Goal: Task Accomplishment & Management: Use online tool/utility

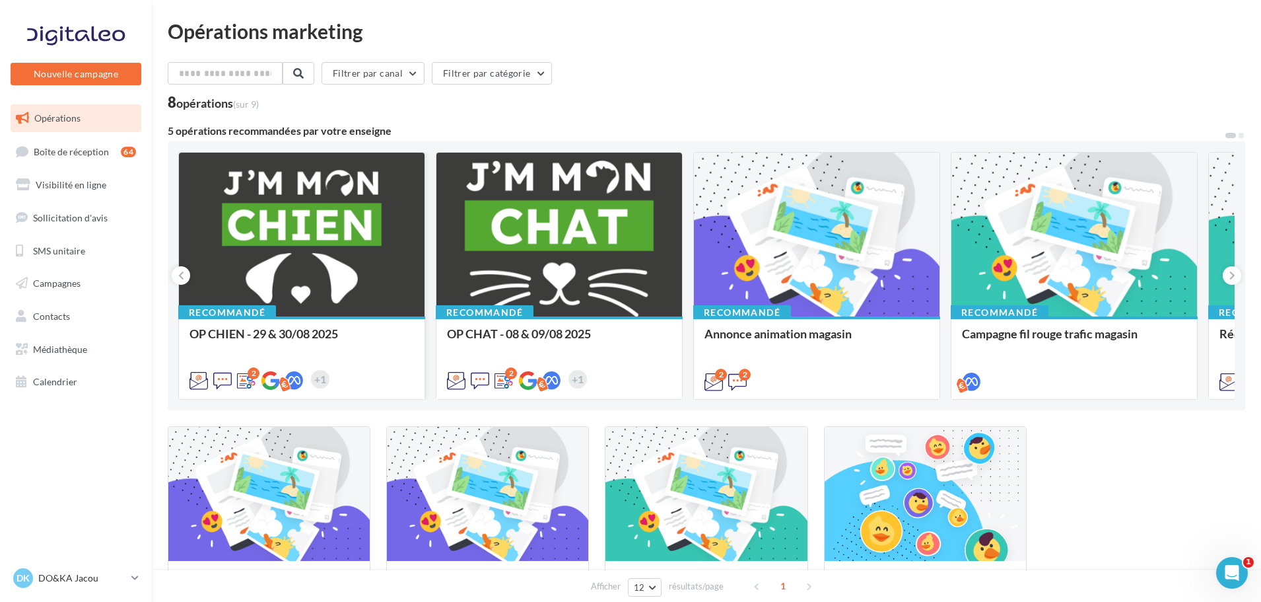
click at [372, 250] on div at bounding box center [302, 235] width 246 height 165
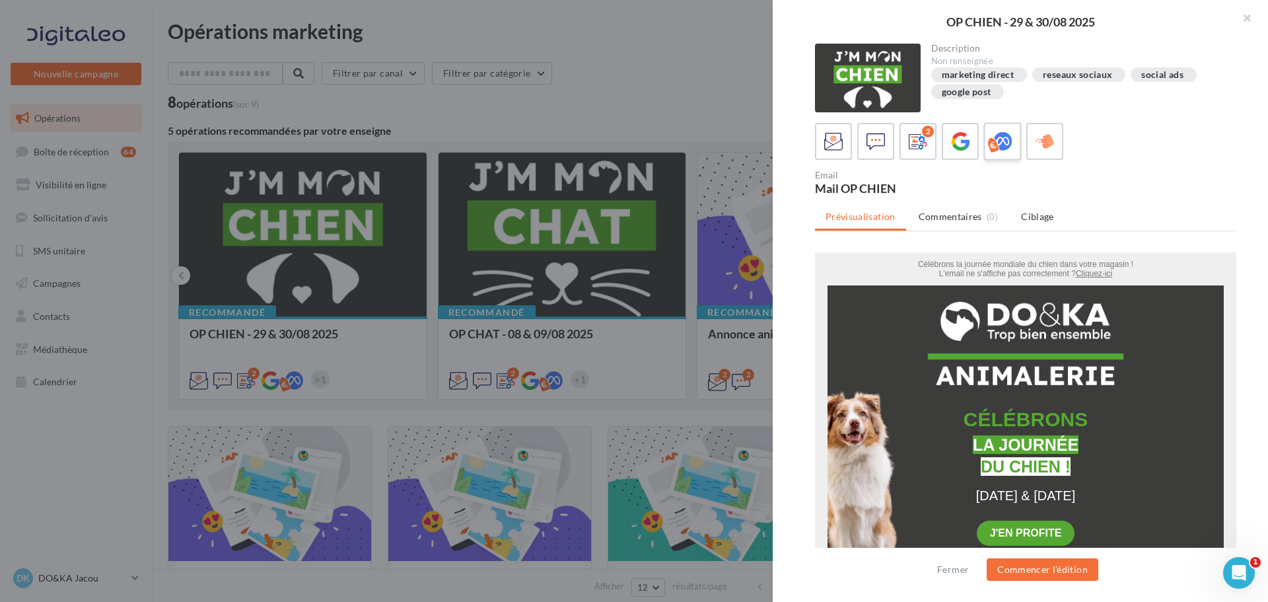
click at [994, 135] on icon at bounding box center [1002, 141] width 19 height 19
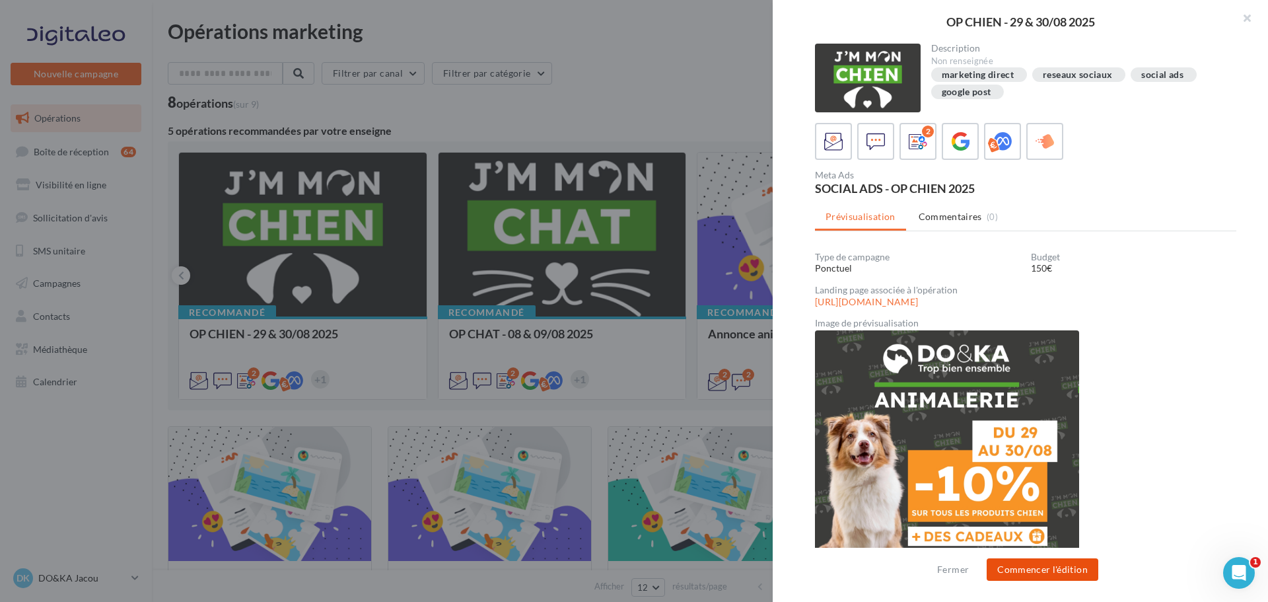
click at [1072, 567] on button "Commencer l'édition" at bounding box center [1042, 569] width 112 height 22
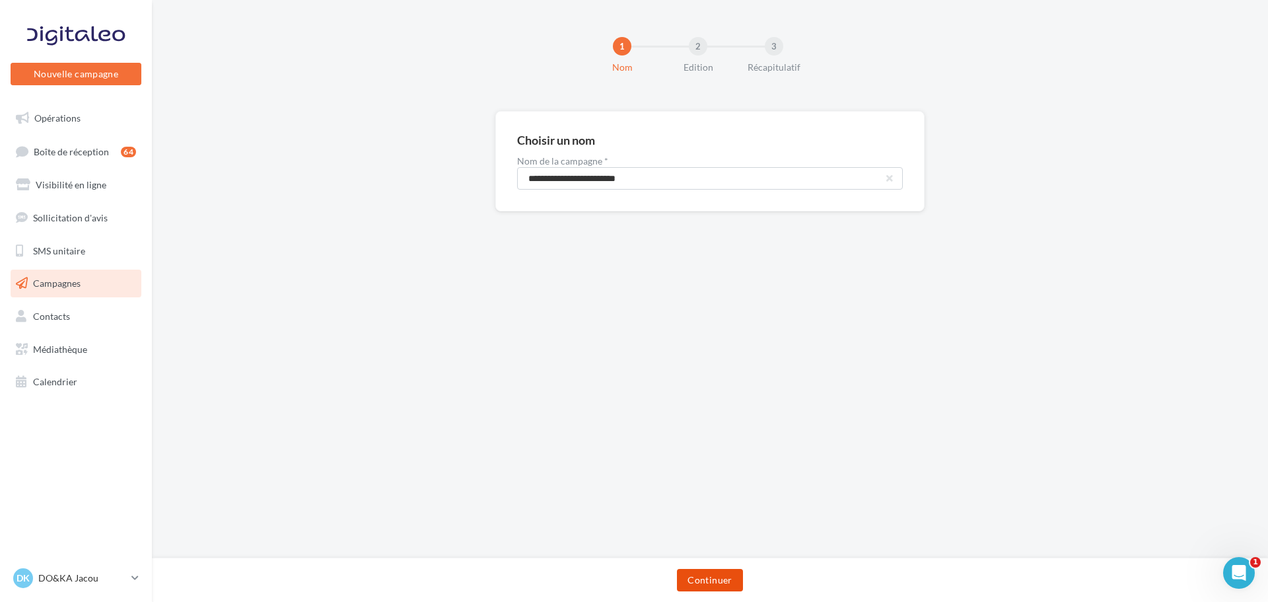
click at [712, 579] on button "Continuer" at bounding box center [709, 580] width 65 height 22
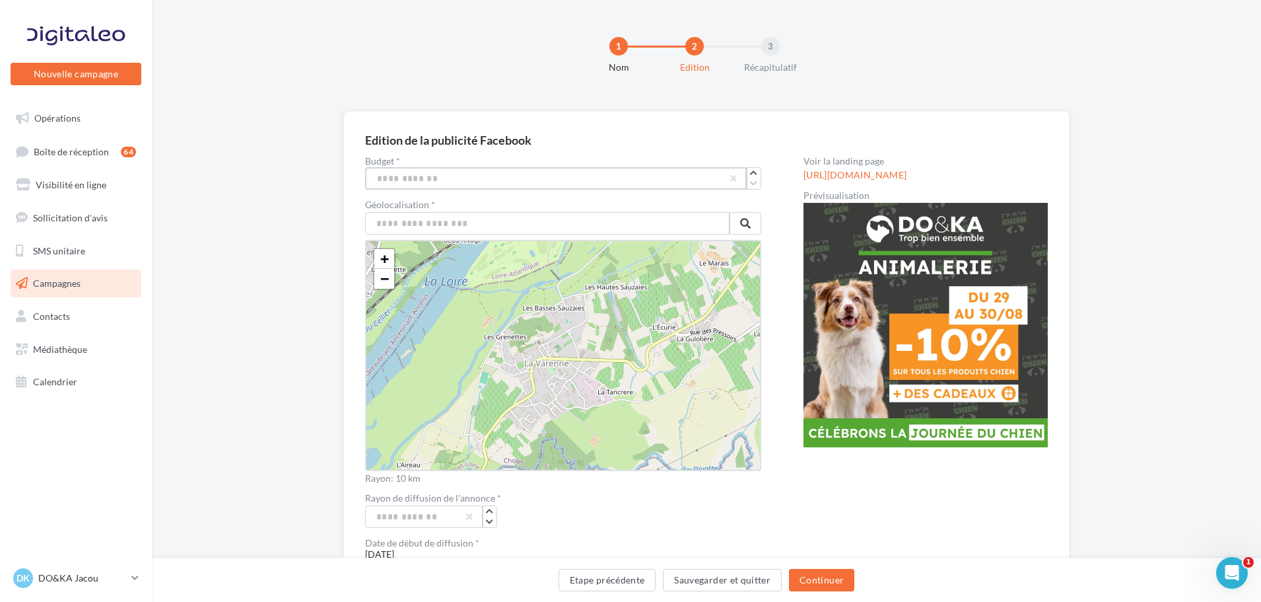
drag, startPoint x: 481, startPoint y: 185, endPoint x: 361, endPoint y: 174, distance: 120.0
click at [361, 174] on div "Edition de la publicité Facebook Budget * *** Géolocalisation * + − Leaflet Ray…" at bounding box center [706, 549] width 726 height 876
type input "***"
click at [516, 232] on input "text" at bounding box center [547, 223] width 364 height 22
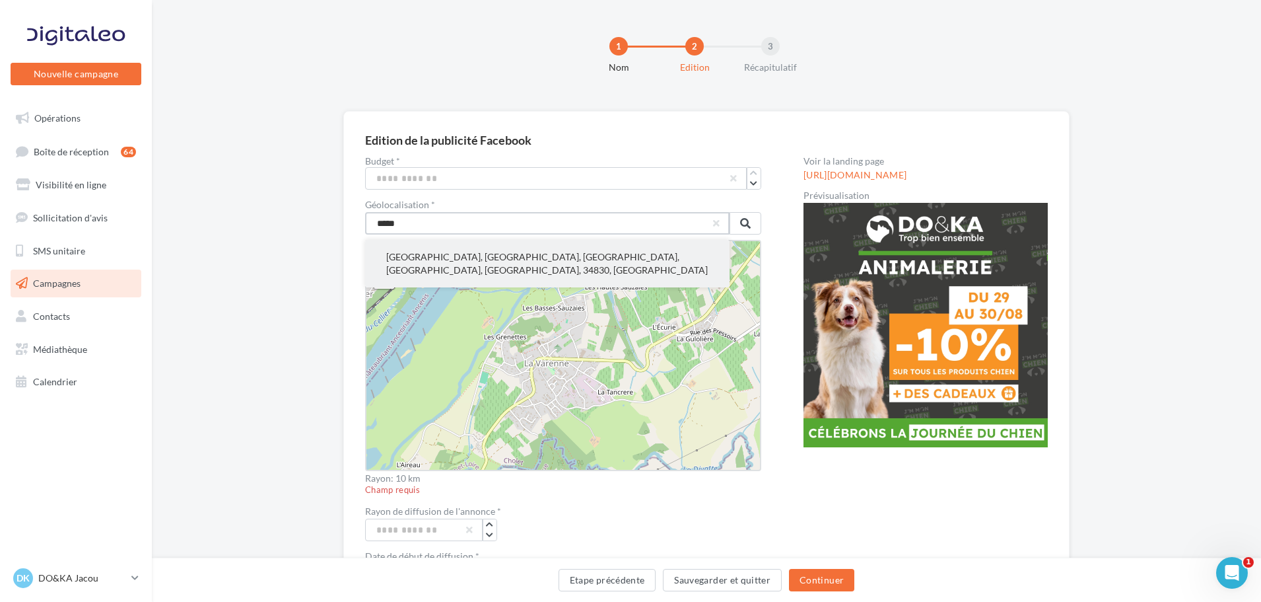
type input "*****"
click at [567, 257] on button "Jacou, Montpellier, Hérault, Occitanie, France métropolitaine, 34830, France" at bounding box center [547, 264] width 364 height 48
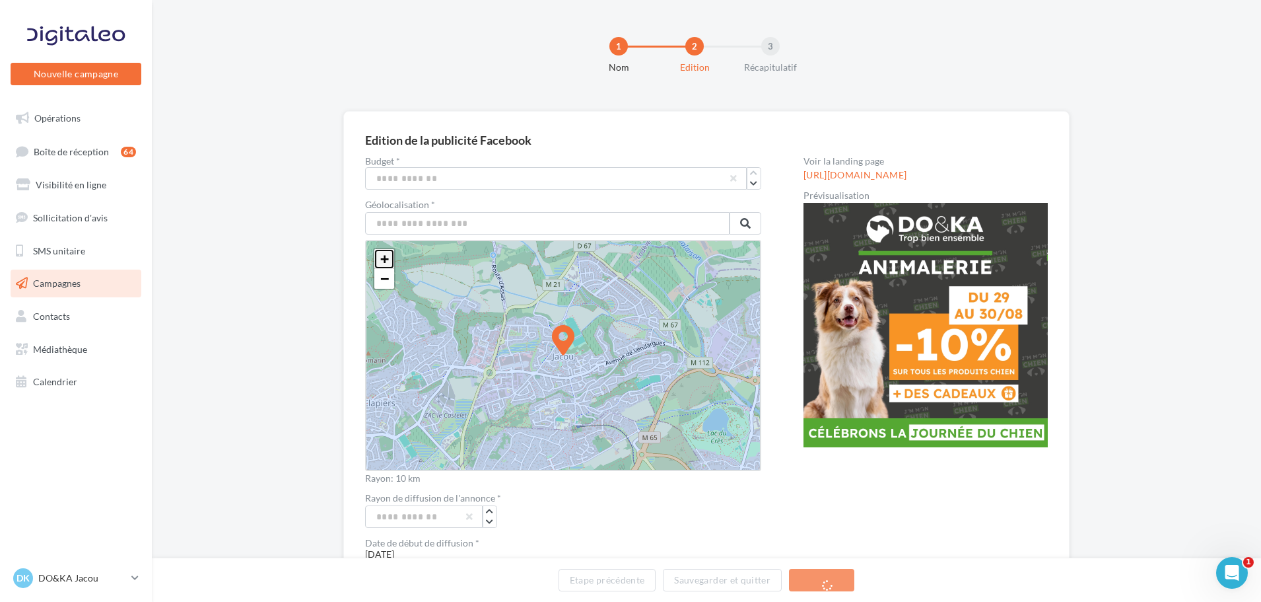
click at [386, 257] on span "+" at bounding box center [384, 258] width 9 height 17
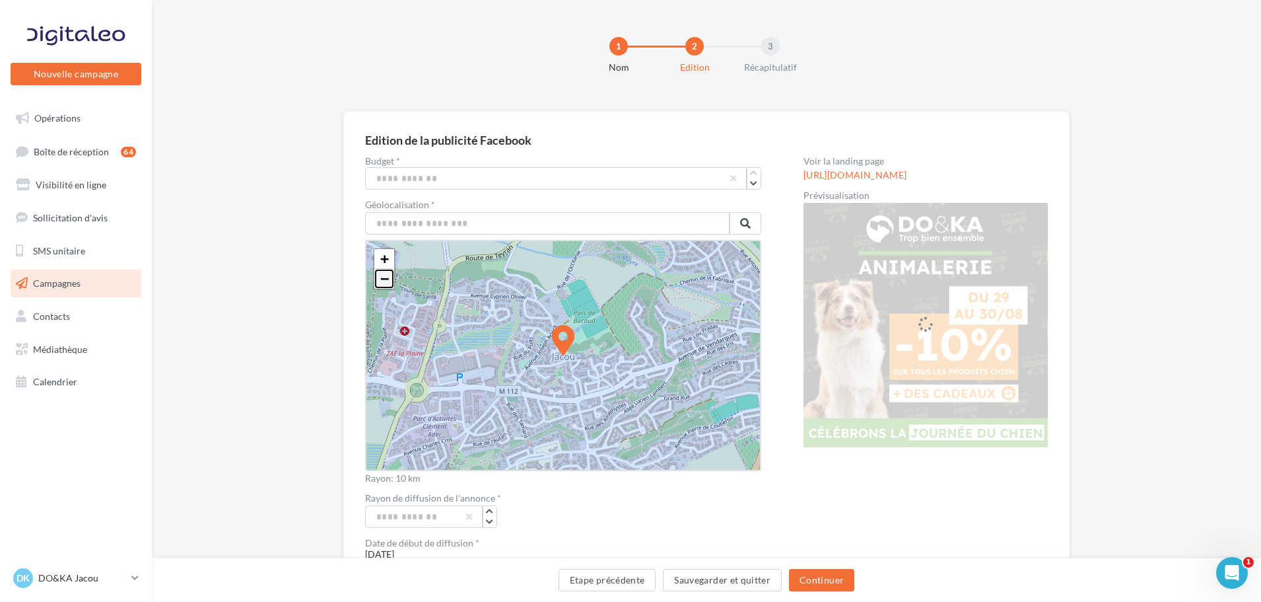
click at [378, 277] on link "−" at bounding box center [384, 279] width 20 height 20
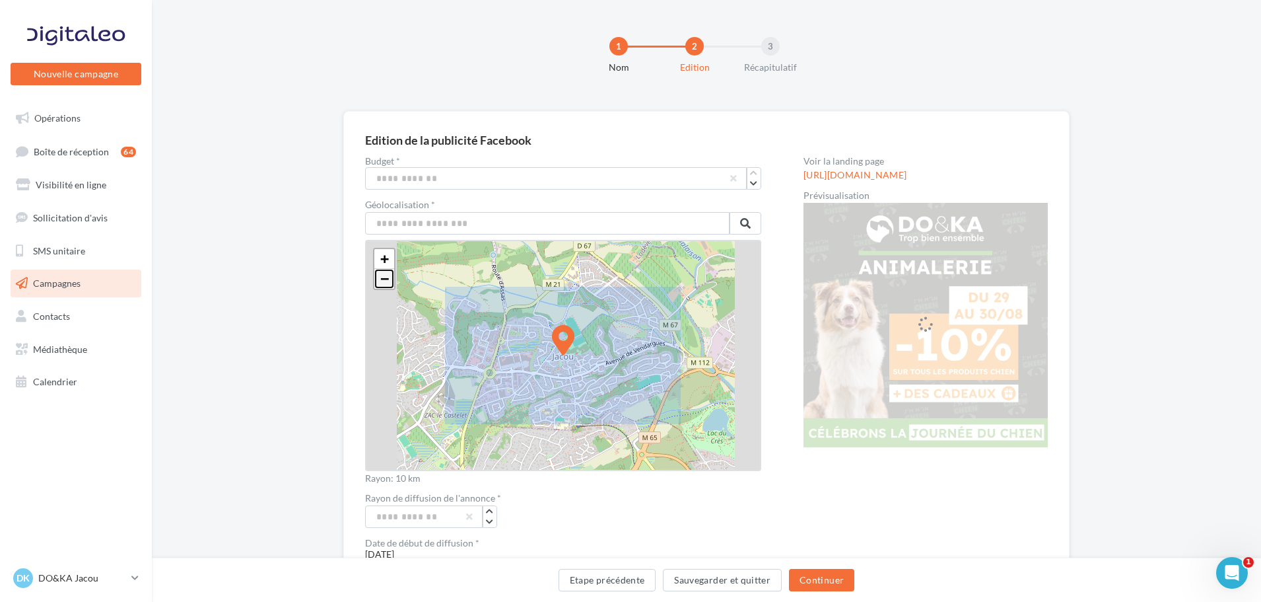
click at [378, 277] on link "−" at bounding box center [384, 279] width 20 height 20
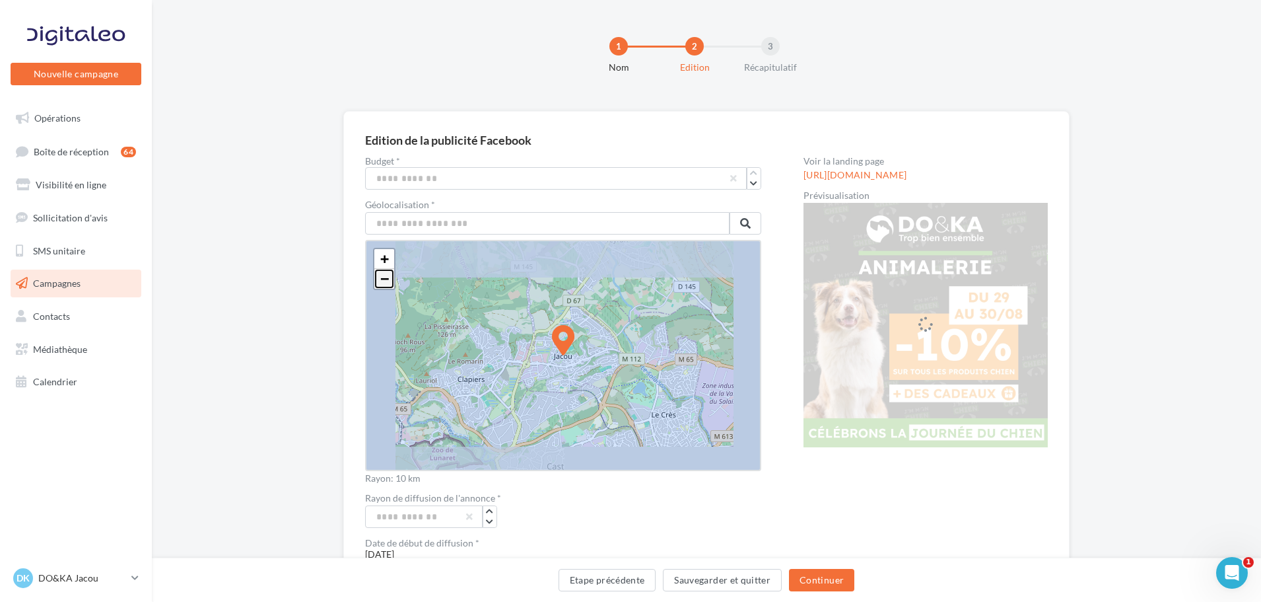
click at [378, 277] on link "−" at bounding box center [384, 279] width 20 height 20
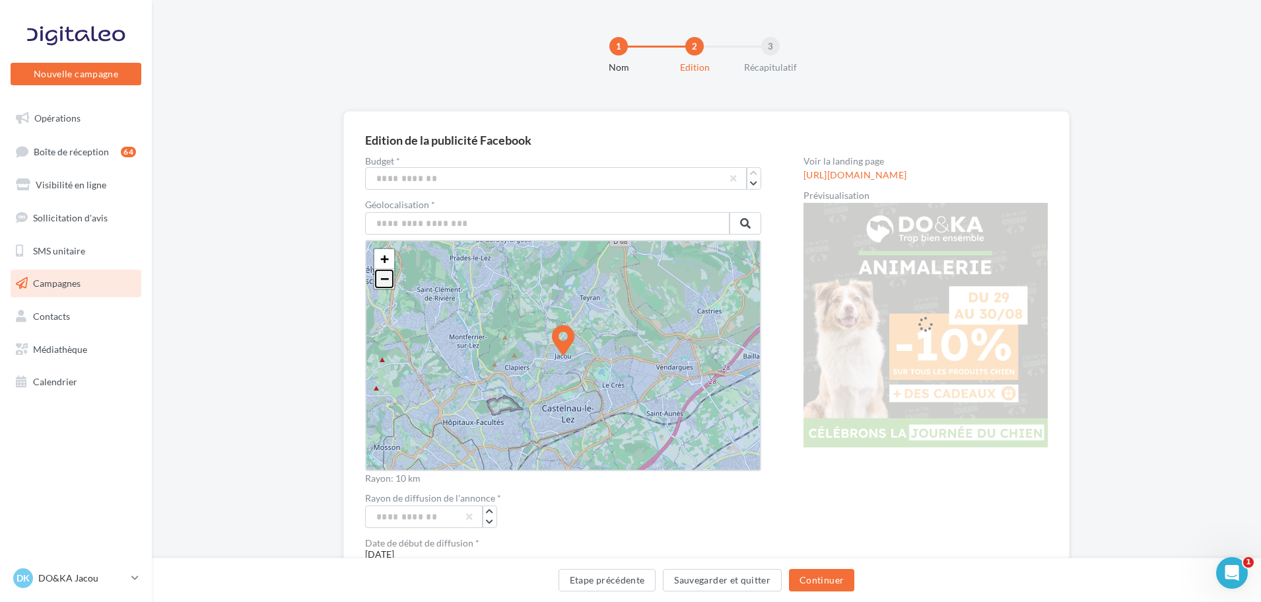
click at [378, 277] on link "−" at bounding box center [384, 279] width 20 height 20
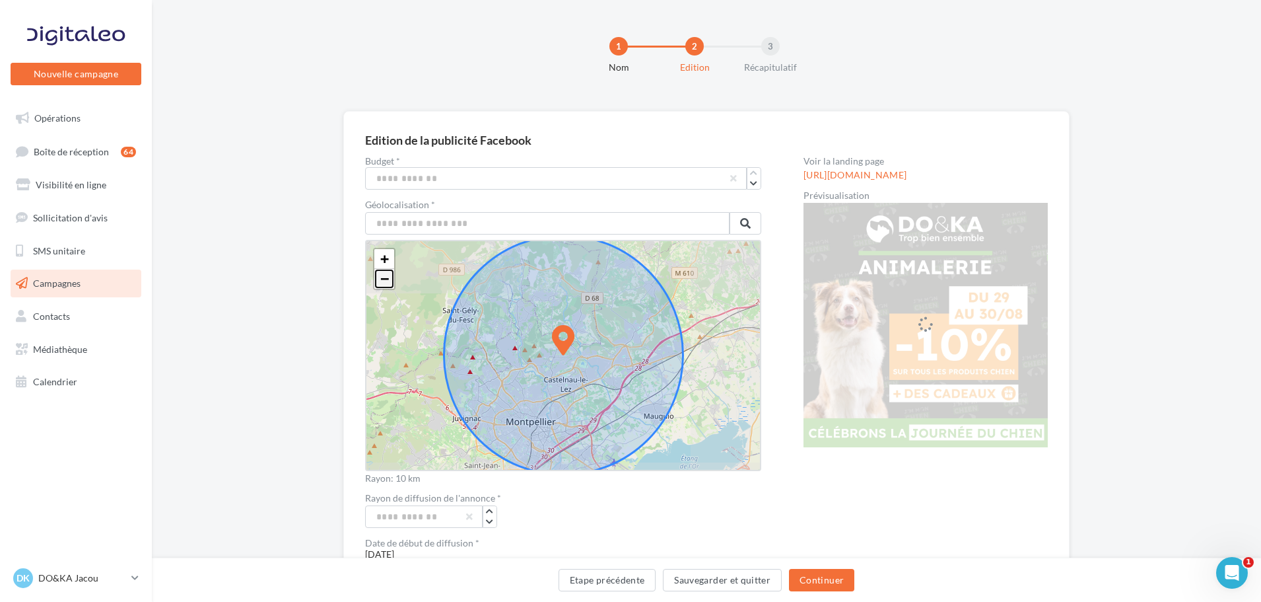
click at [378, 277] on link "−" at bounding box center [384, 279] width 20 height 20
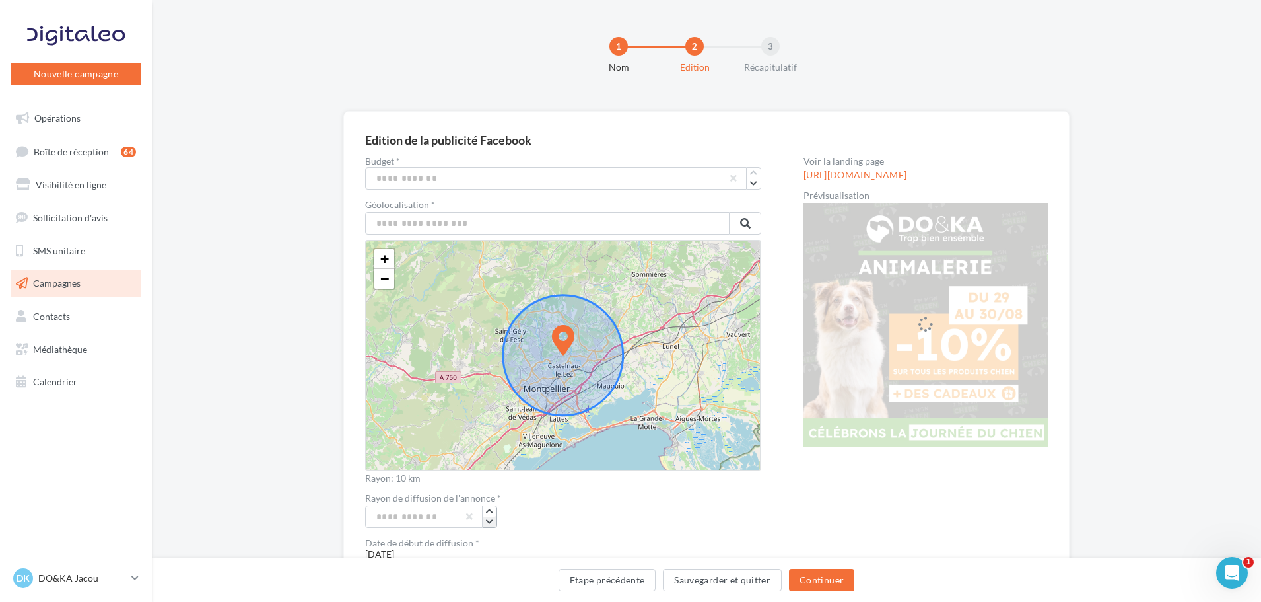
click at [487, 521] on icon "button" at bounding box center [489, 522] width 7 height 8
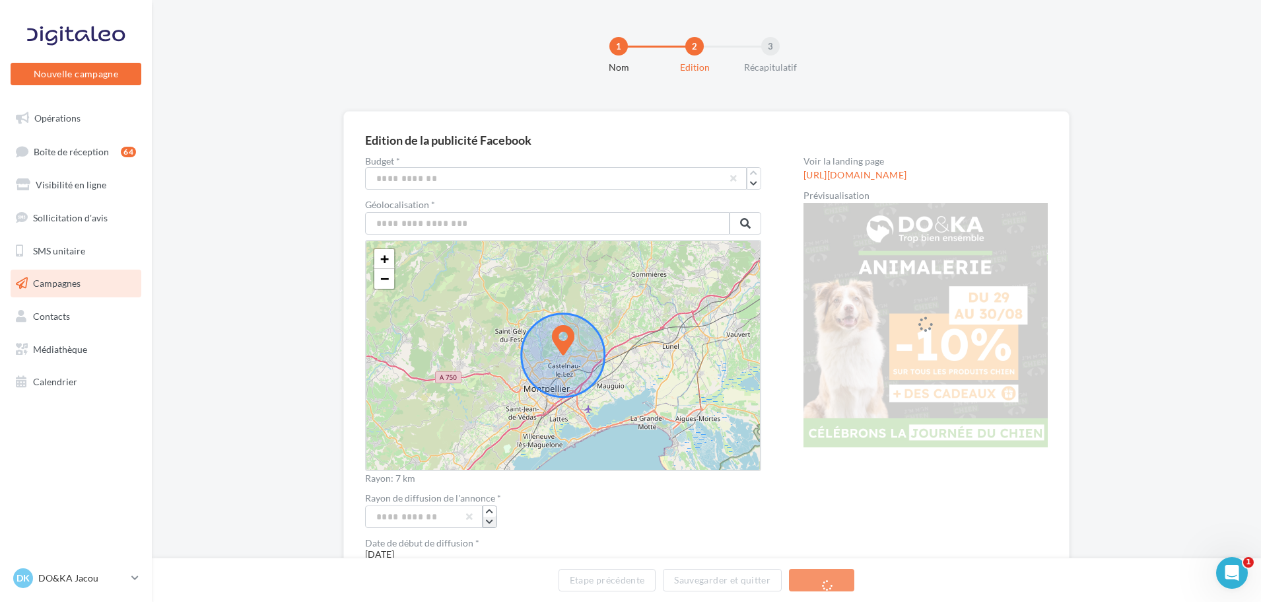
click at [487, 521] on icon "button" at bounding box center [489, 522] width 7 height 8
click at [391, 260] on link "+" at bounding box center [384, 259] width 20 height 20
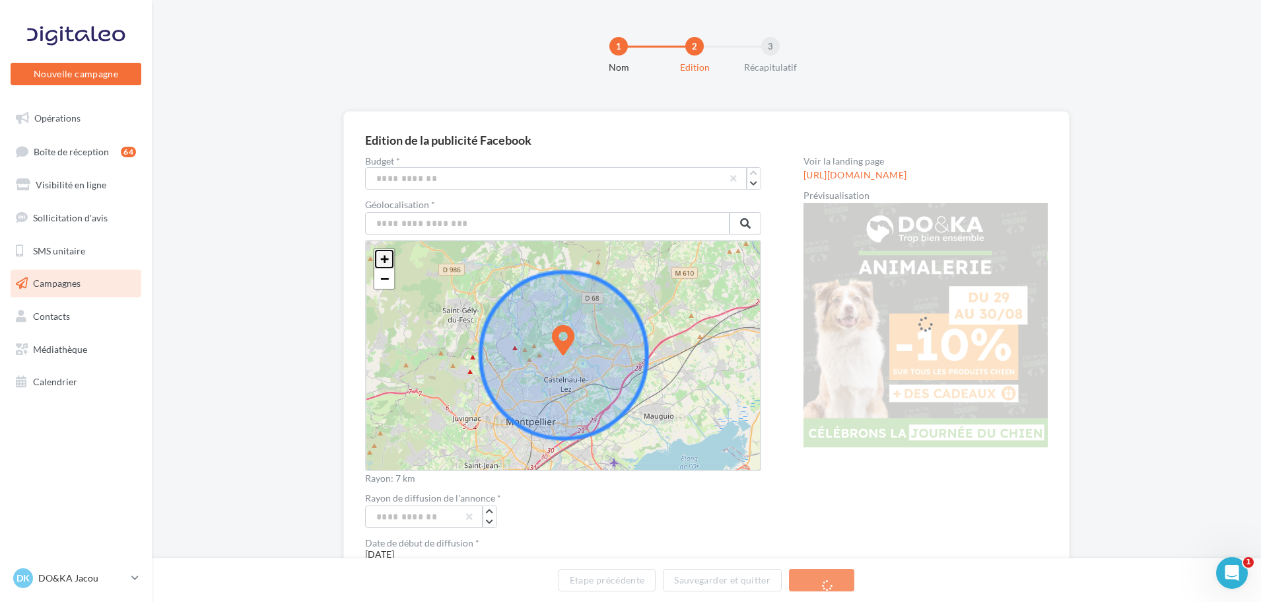
click at [391, 260] on link "+" at bounding box center [384, 259] width 20 height 20
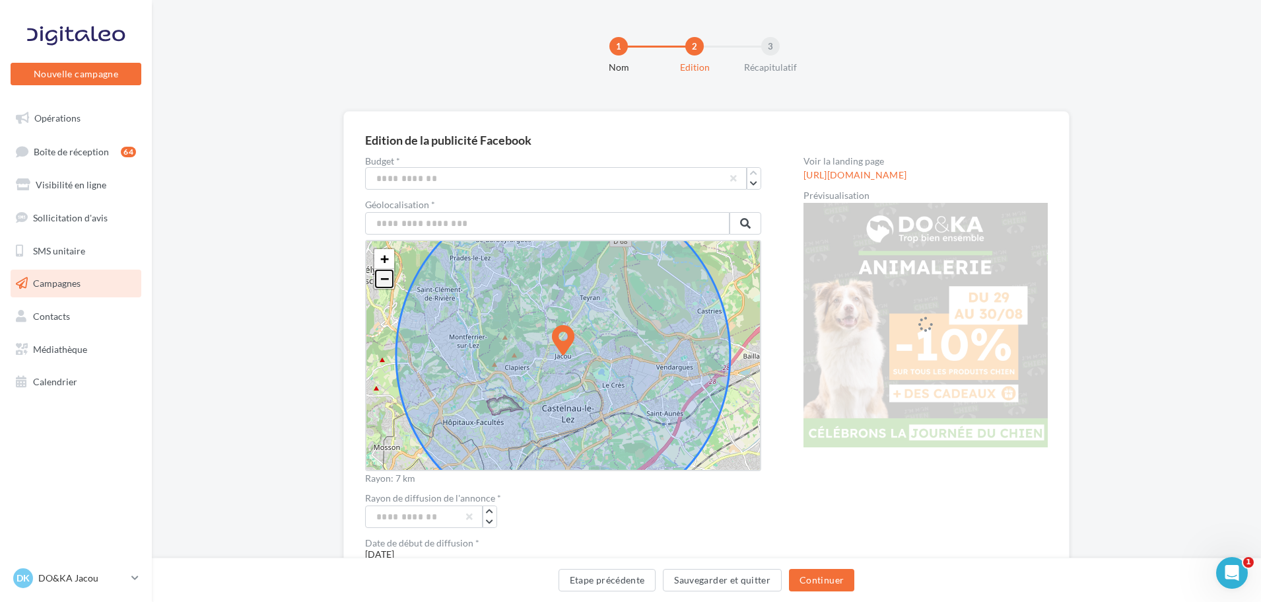
click at [387, 278] on span "−" at bounding box center [384, 278] width 9 height 17
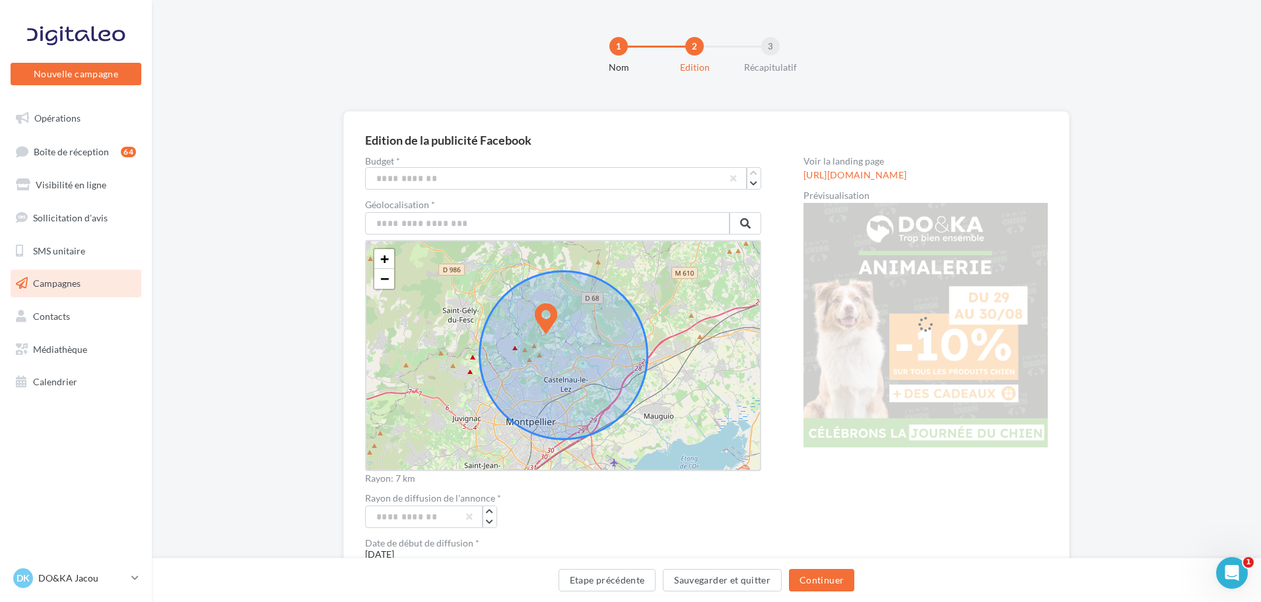
click at [537, 317] on icon at bounding box center [546, 318] width 23 height 30
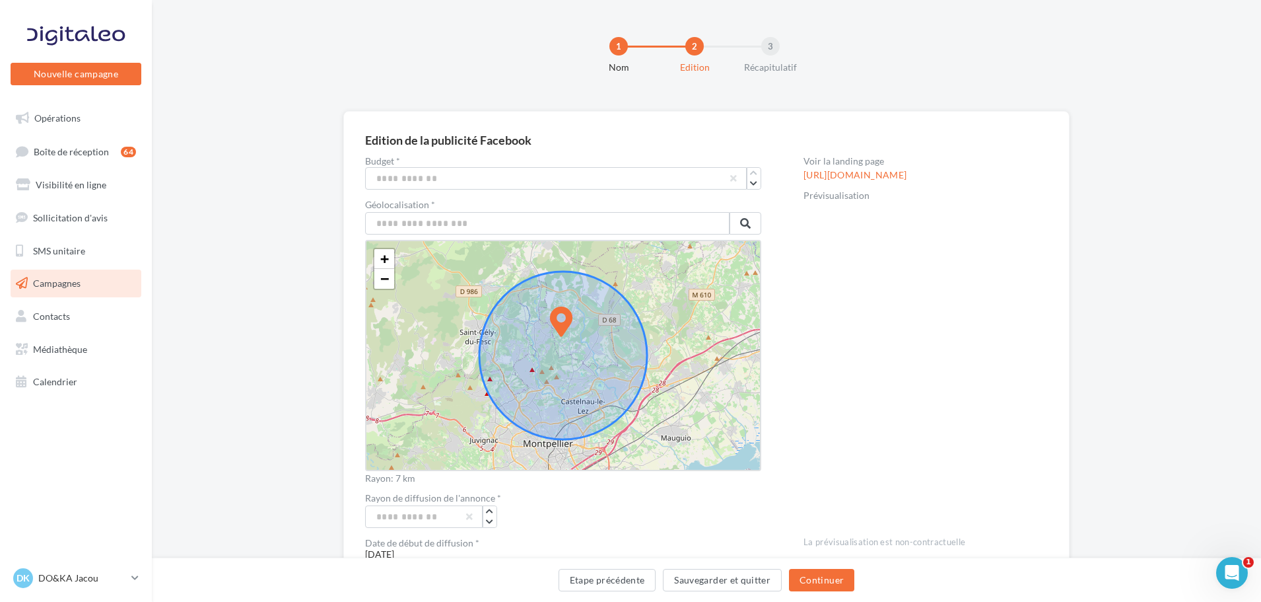
drag, startPoint x: 564, startPoint y: 327, endPoint x: 563, endPoint y: 320, distance: 6.7
click at [563, 320] on icon at bounding box center [561, 321] width 23 height 30
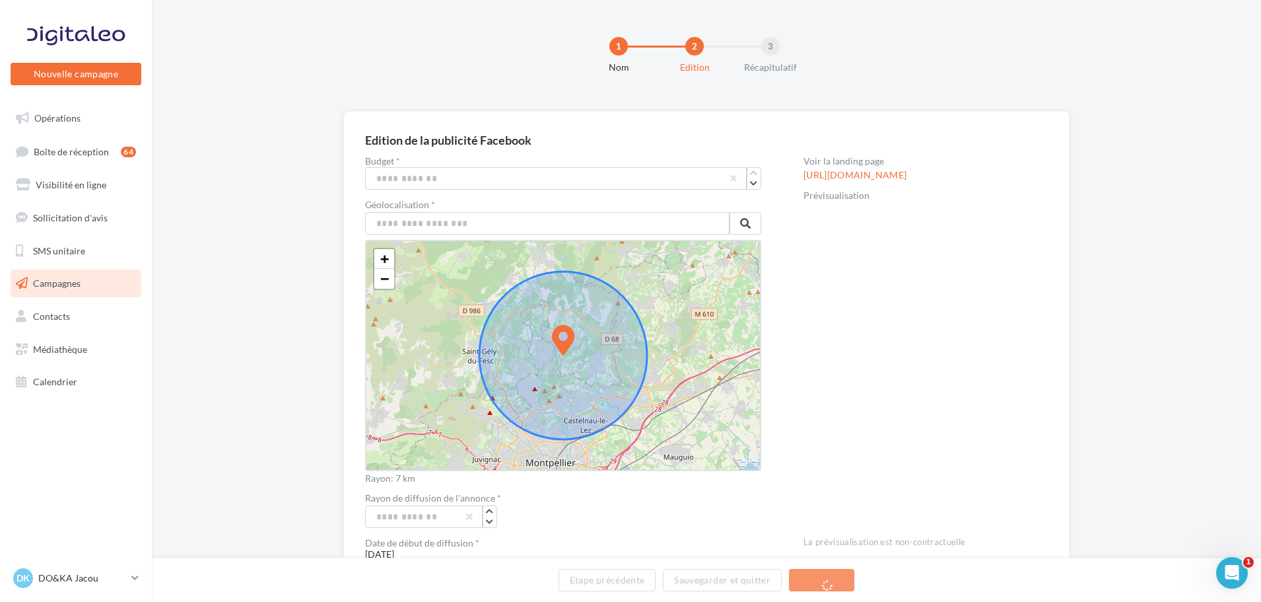
click at [552, 337] on icon at bounding box center [563, 340] width 23 height 30
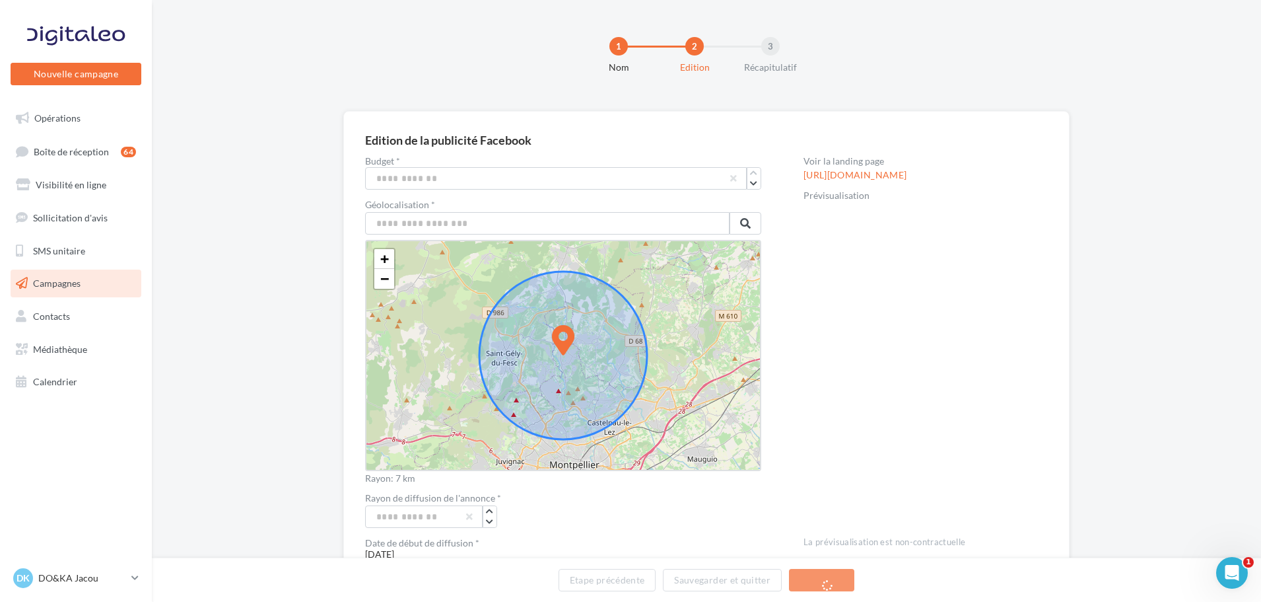
click at [571, 339] on icon at bounding box center [563, 340] width 23 height 30
click at [555, 335] on icon at bounding box center [563, 340] width 23 height 30
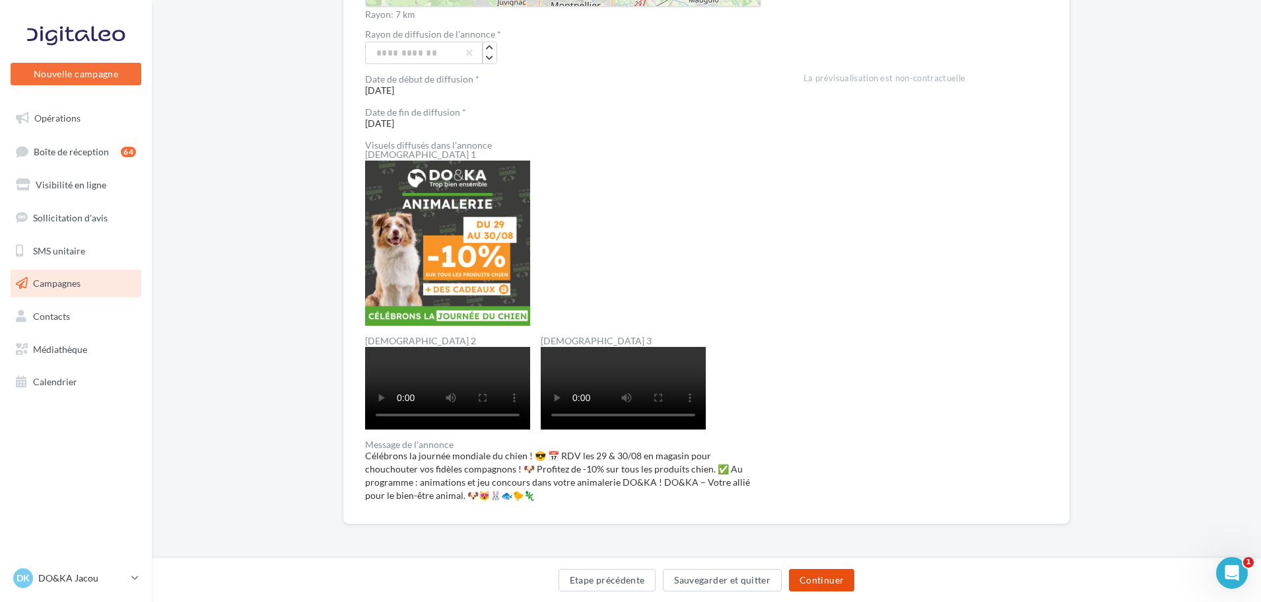
click at [827, 586] on button "Continuer" at bounding box center [821, 580] width 65 height 22
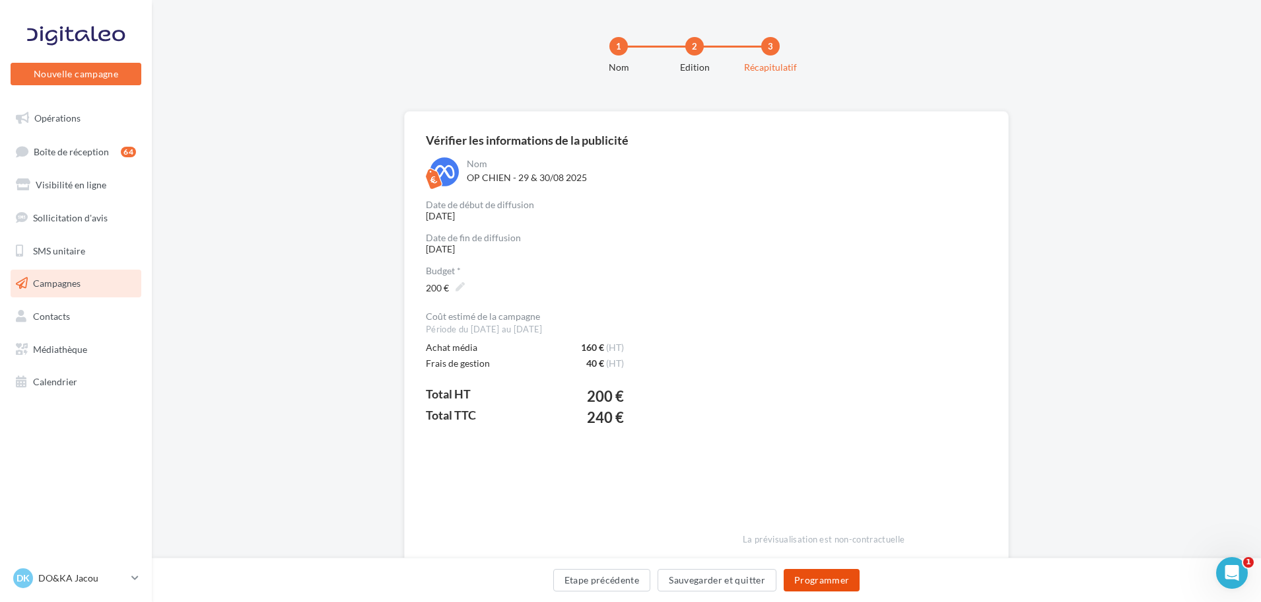
click at [826, 582] on button "Programmer" at bounding box center [822, 580] width 77 height 22
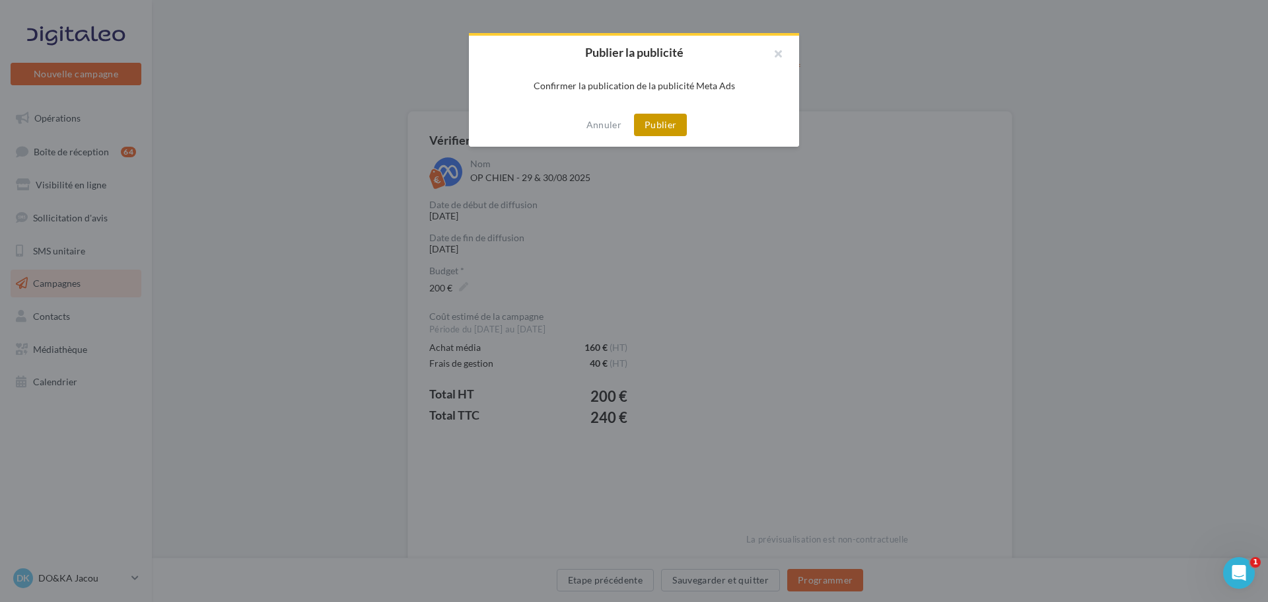
click at [674, 127] on button "Publier" at bounding box center [660, 125] width 53 height 22
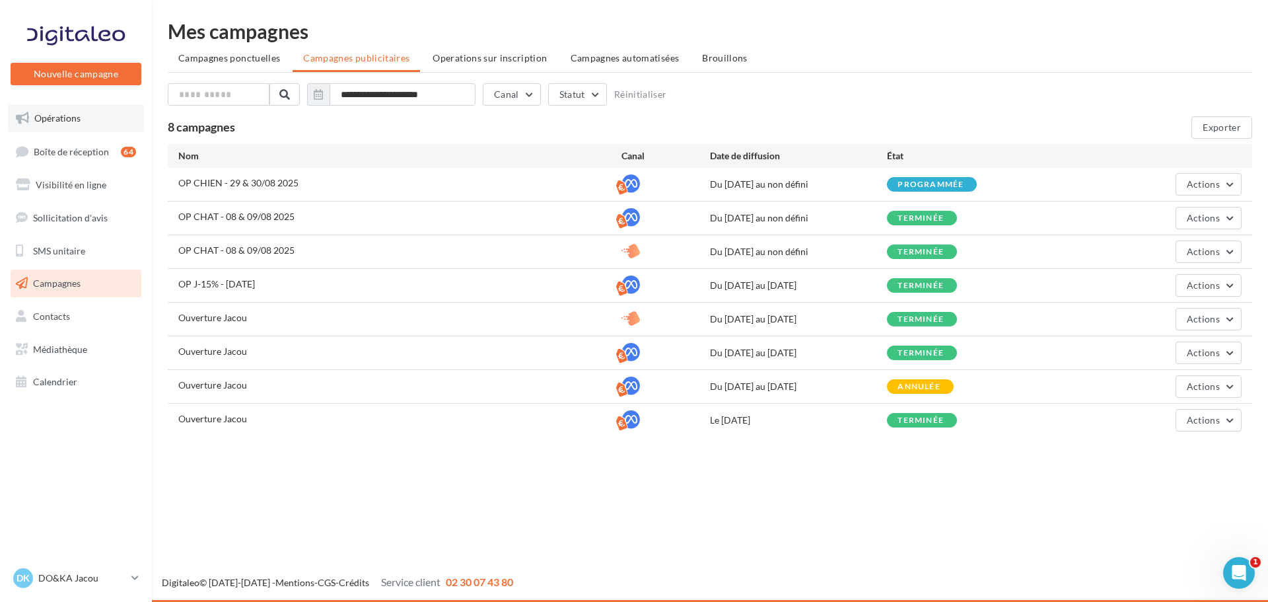
click at [90, 120] on link "Opérations" at bounding box center [76, 118] width 136 height 28
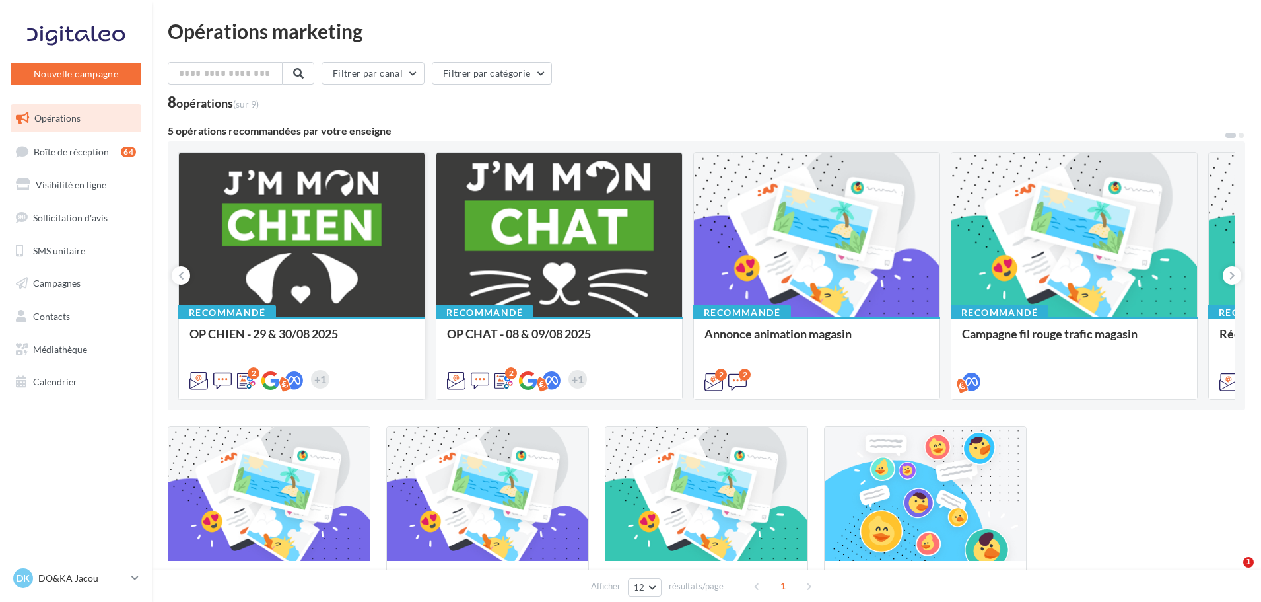
click at [361, 228] on div at bounding box center [302, 235] width 246 height 165
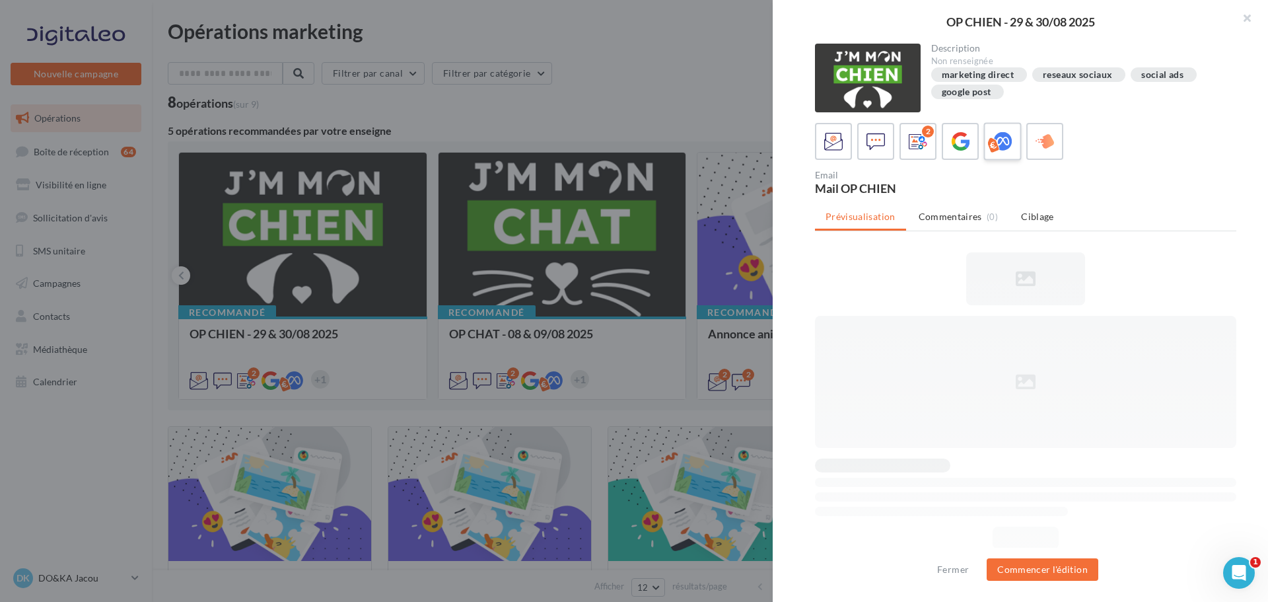
click at [1006, 145] on icon at bounding box center [1002, 141] width 19 height 19
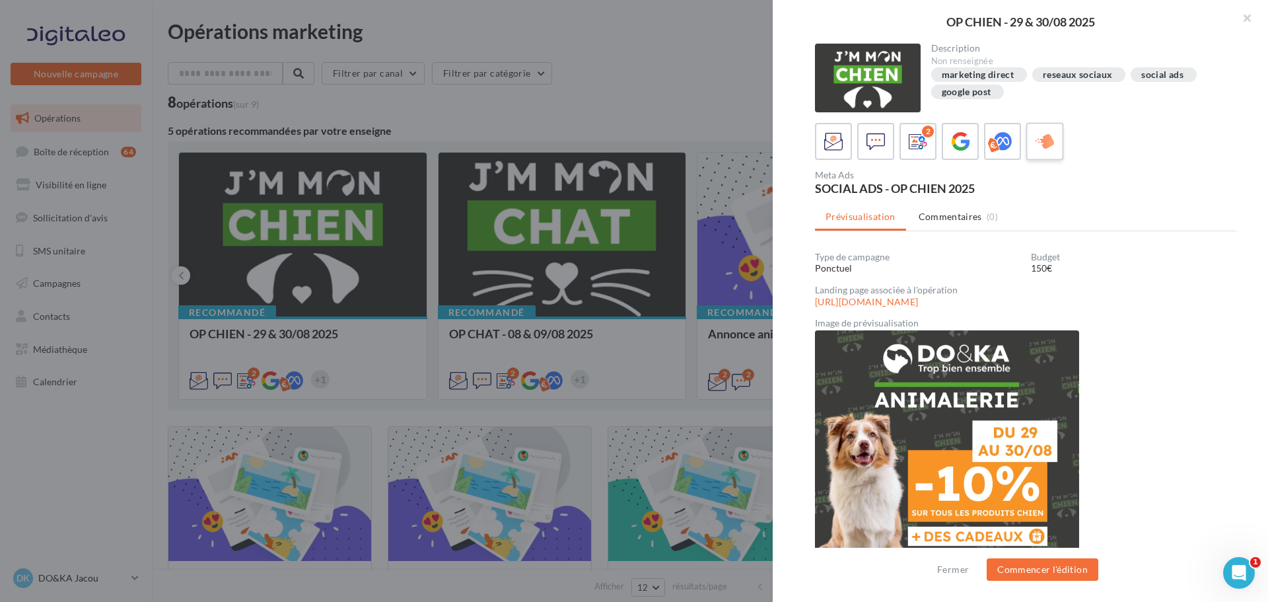
click at [1038, 137] on icon at bounding box center [1044, 141] width 19 height 19
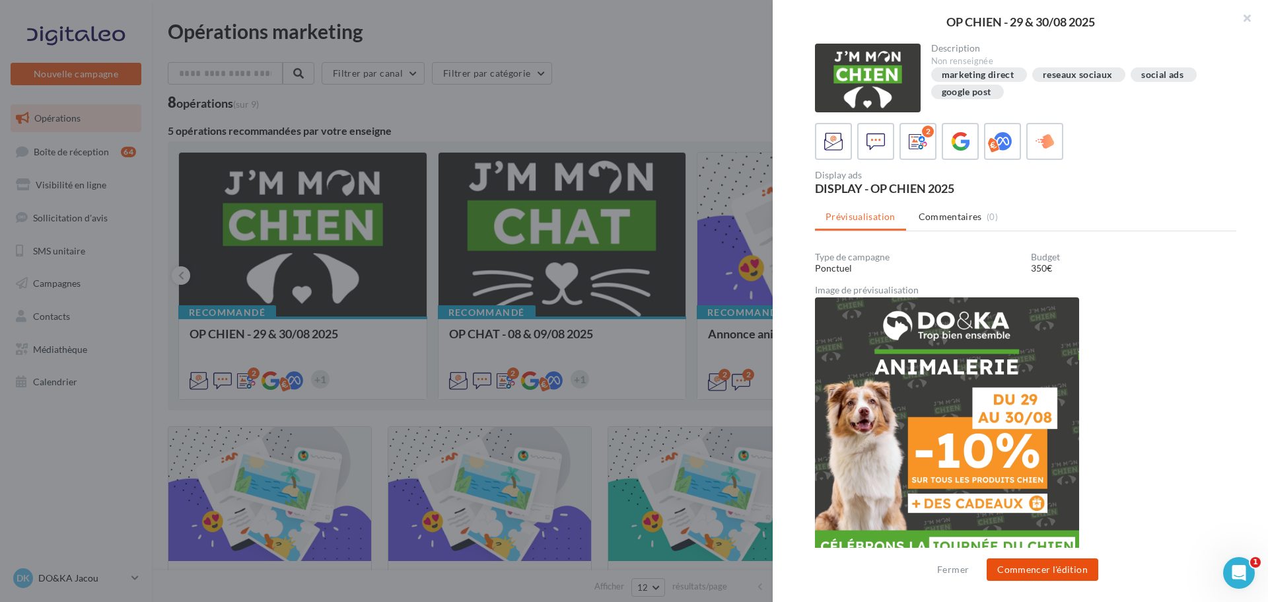
click at [1037, 561] on button "Commencer l'édition" at bounding box center [1042, 569] width 112 height 22
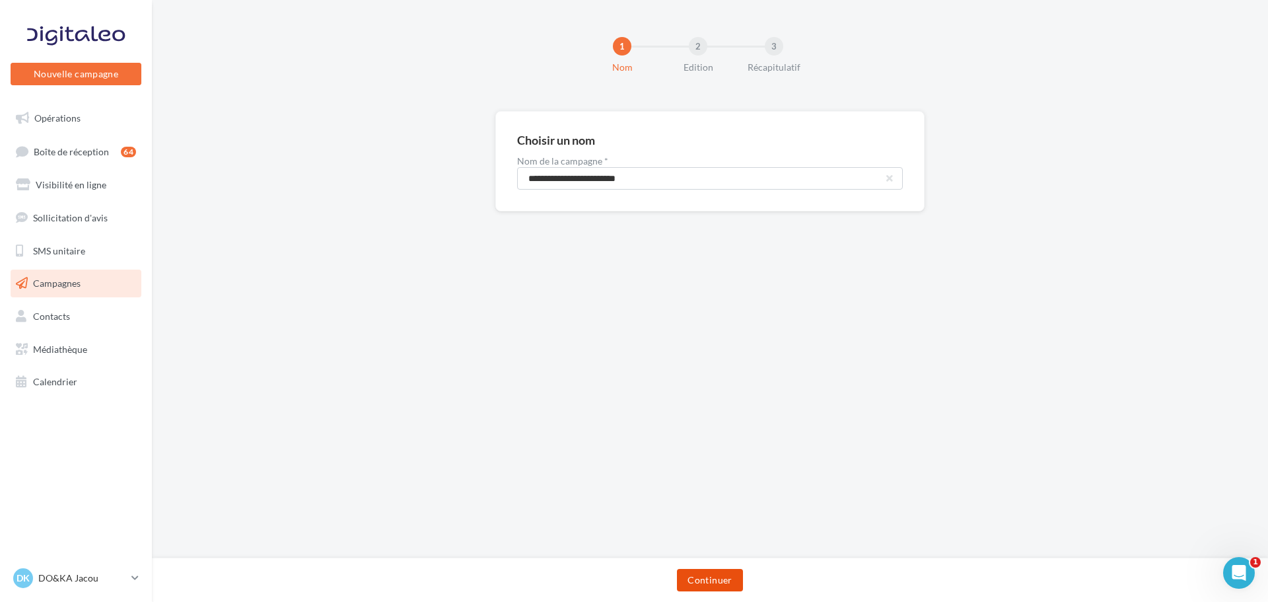
click at [718, 579] on button "Continuer" at bounding box center [709, 580] width 65 height 22
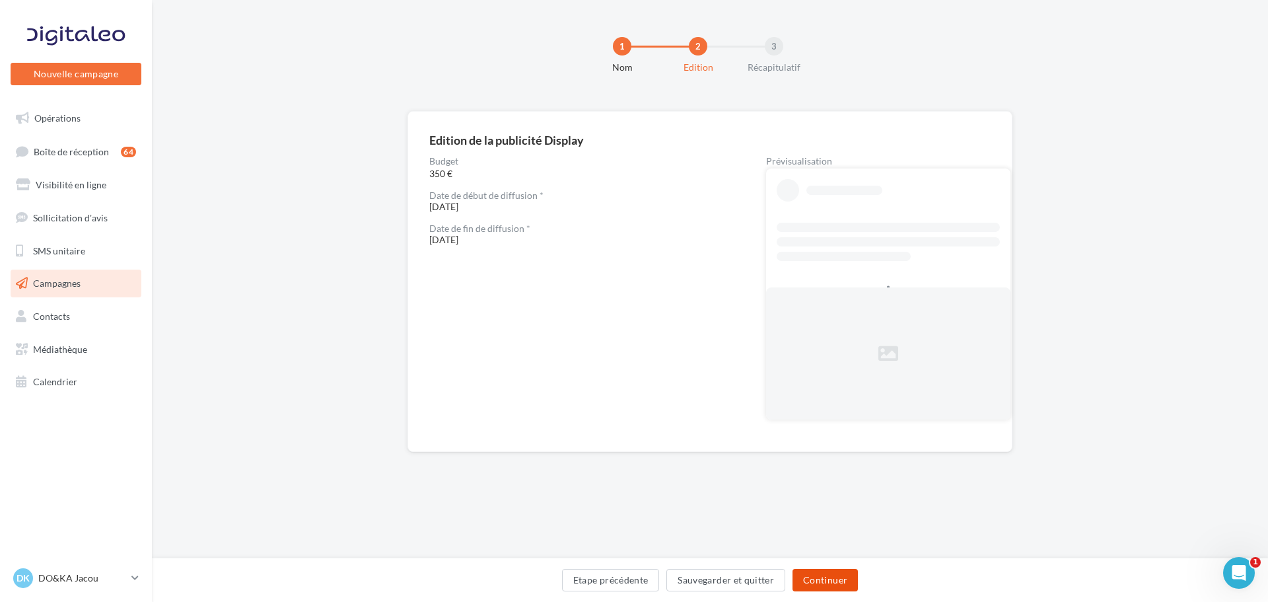
click at [817, 576] on button "Continuer" at bounding box center [824, 580] width 65 height 22
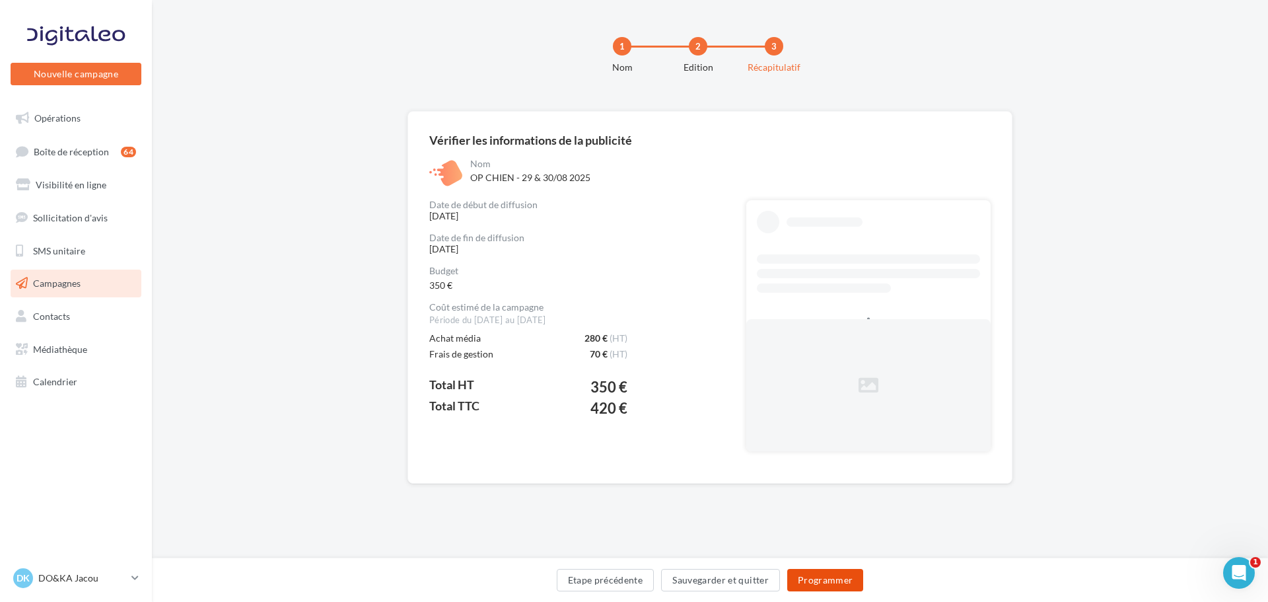
click at [817, 573] on button "Programmer" at bounding box center [825, 580] width 77 height 22
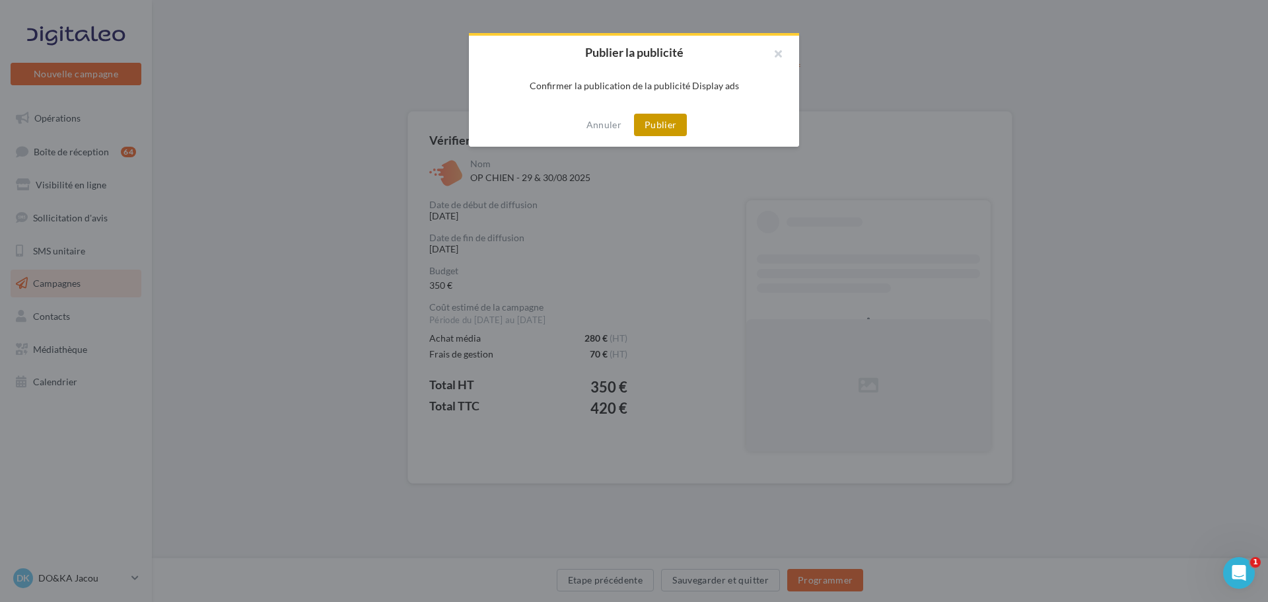
click at [657, 123] on button "Publier" at bounding box center [660, 125] width 53 height 22
